Goal: Transaction & Acquisition: Purchase product/service

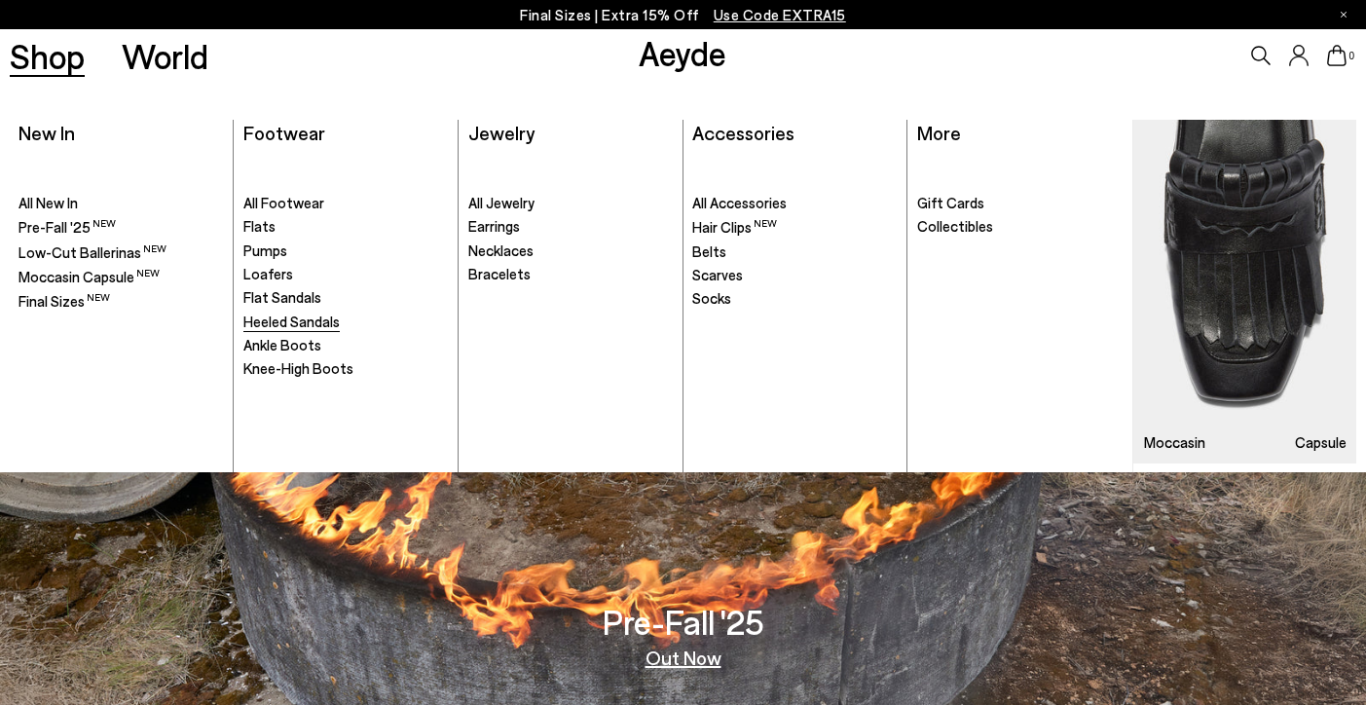
click at [294, 327] on span "Heeled Sandals" at bounding box center [291, 322] width 96 height 18
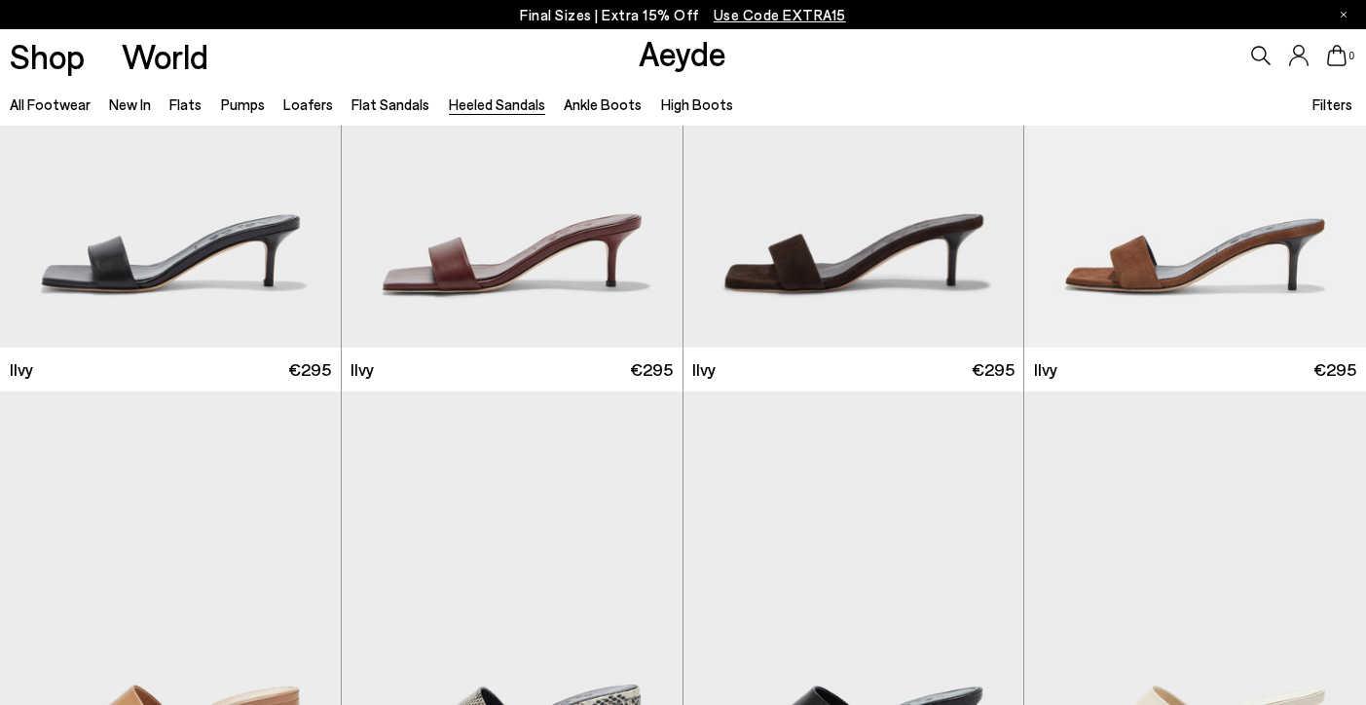
scroll to position [3553, 0]
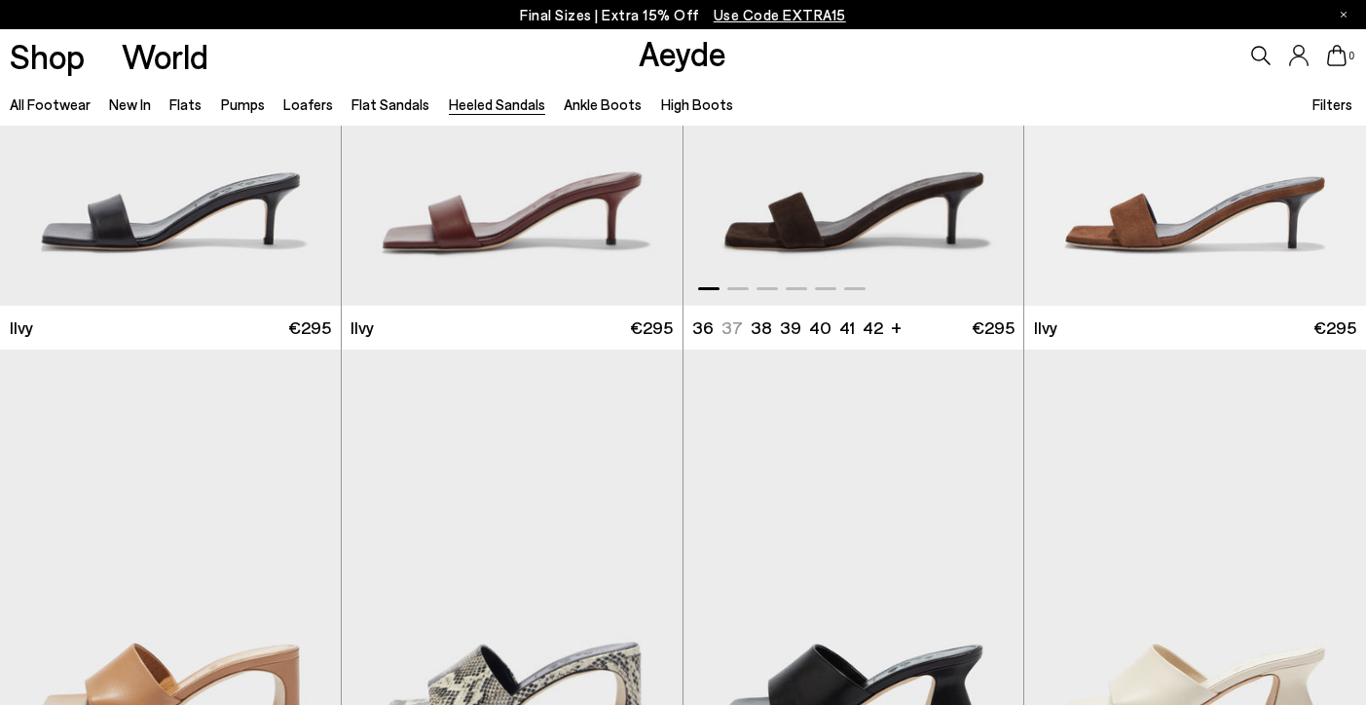
click at [795, 270] on img "1 / 6" at bounding box center [854, 91] width 341 height 428
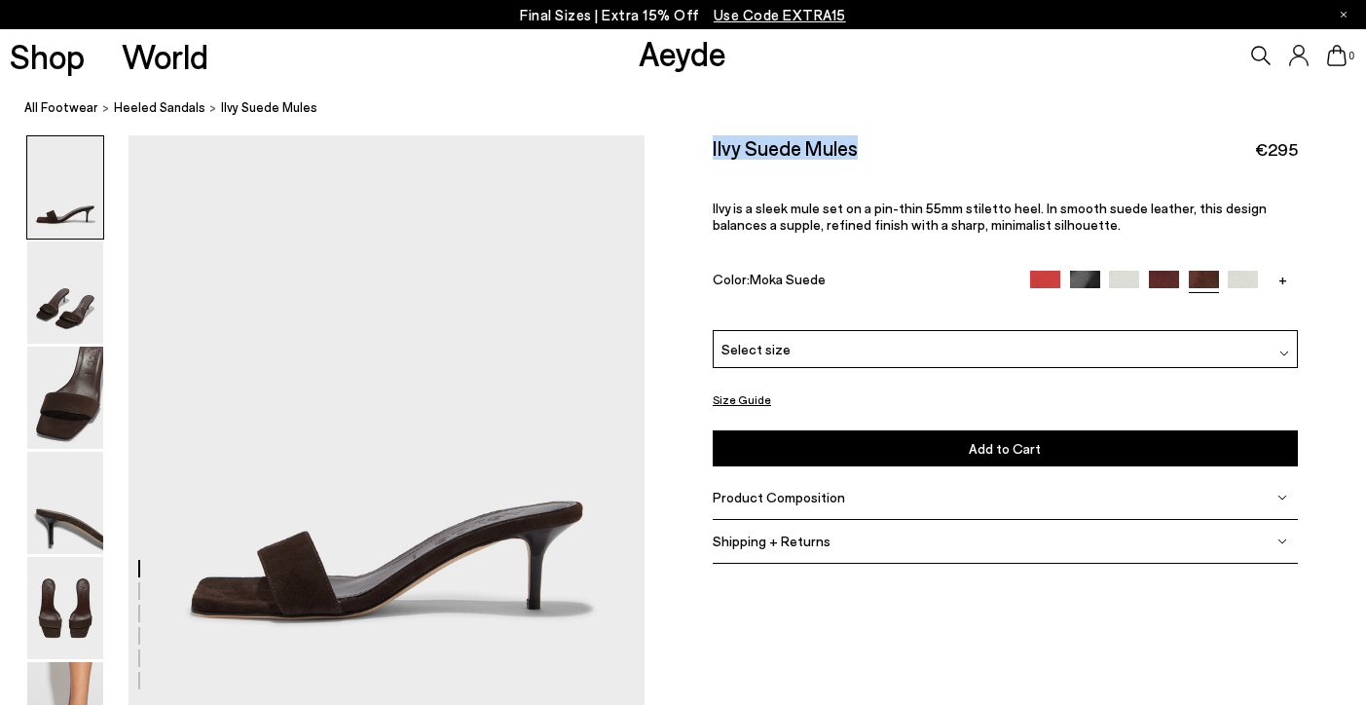
drag, startPoint x: 711, startPoint y: 145, endPoint x: 863, endPoint y: 151, distance: 152.0
click at [863, 151] on div "Size Guide Shoes Belt Our shoes come in European sizing. The easiest way to mea…" at bounding box center [1006, 359] width 722 height 449
copy h2 "Ilvy Suede Mules"
drag, startPoint x: 1297, startPoint y: 150, endPoint x: 1256, endPoint y: 150, distance: 40.9
click at [1256, 150] on span "€295" at bounding box center [1276, 149] width 43 height 24
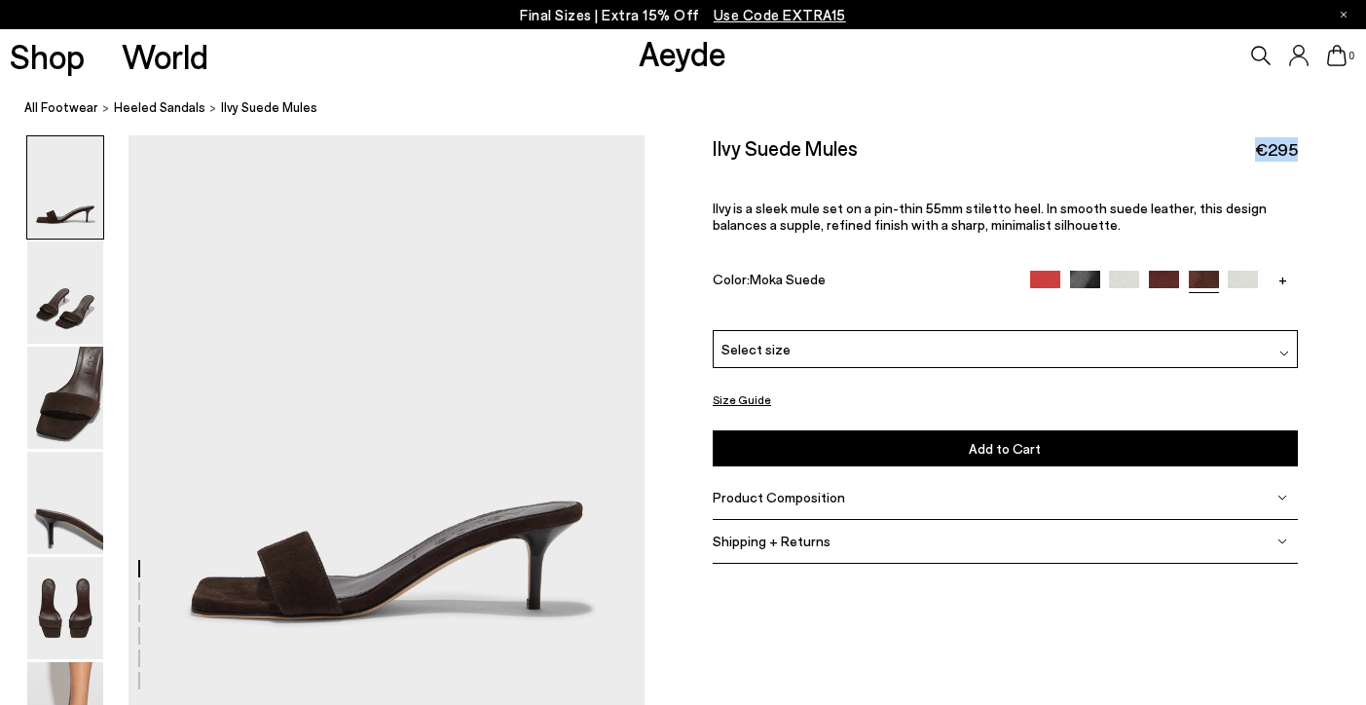
copy span "€295"
